Goal: Information Seeking & Learning: Learn about a topic

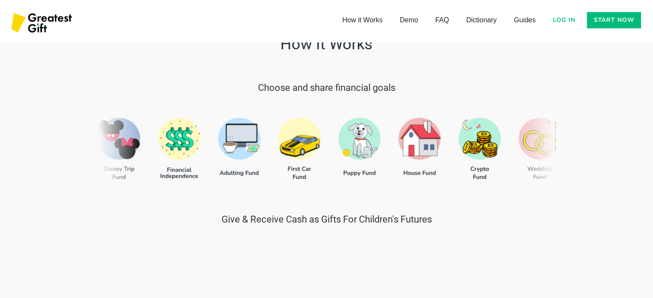
scroll to position [324, 0]
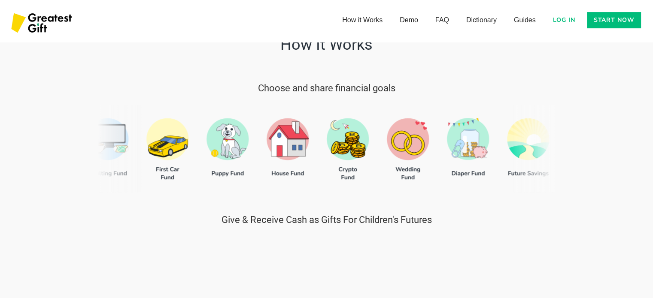
drag, startPoint x: 482, startPoint y: 155, endPoint x: 422, endPoint y: 128, distance: 66.1
click at [422, 128] on div at bounding box center [326, 148] width 457 height 87
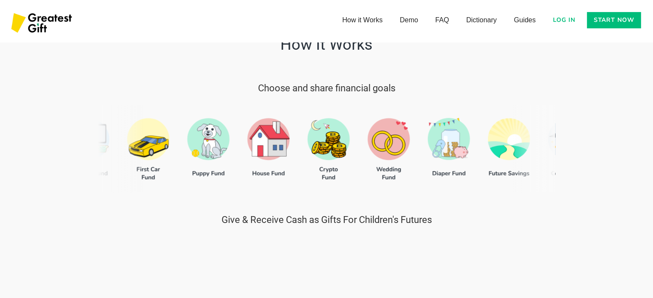
click at [438, 160] on div at bounding box center [326, 148] width 457 height 87
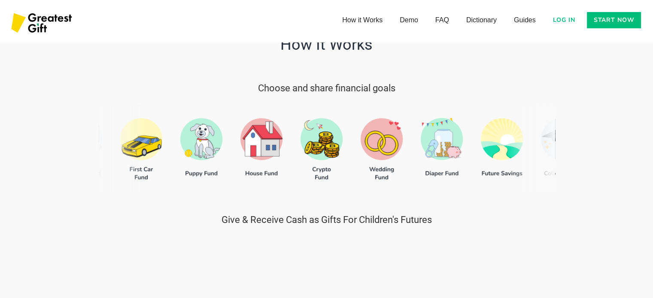
click at [438, 160] on div at bounding box center [326, 148] width 457 height 87
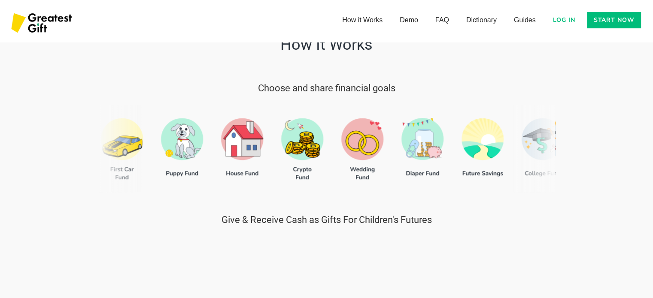
click at [430, 174] on div at bounding box center [326, 148] width 457 height 87
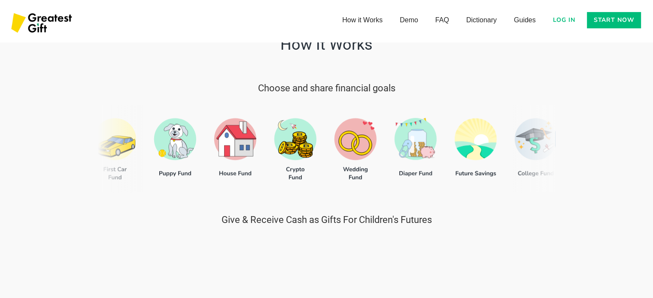
click at [430, 174] on div at bounding box center [326, 148] width 457 height 87
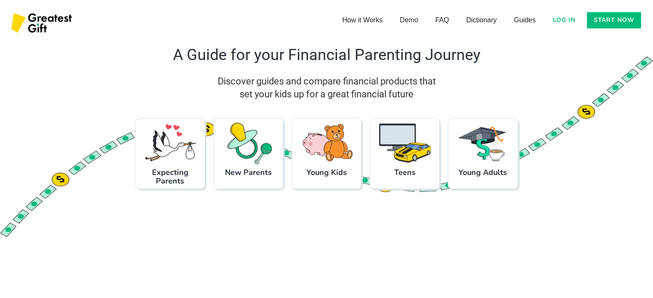
scroll to position [850, 0]
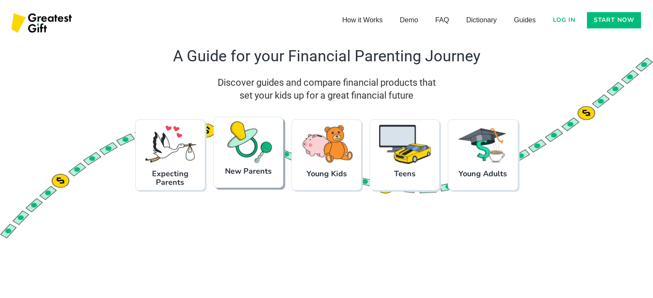
click at [262, 179] on link "New Parents" at bounding box center [248, 152] width 70 height 71
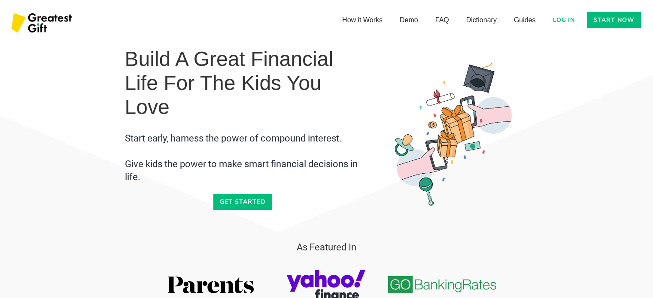
scroll to position [850, 0]
